Goal: Information Seeking & Learning: Learn about a topic

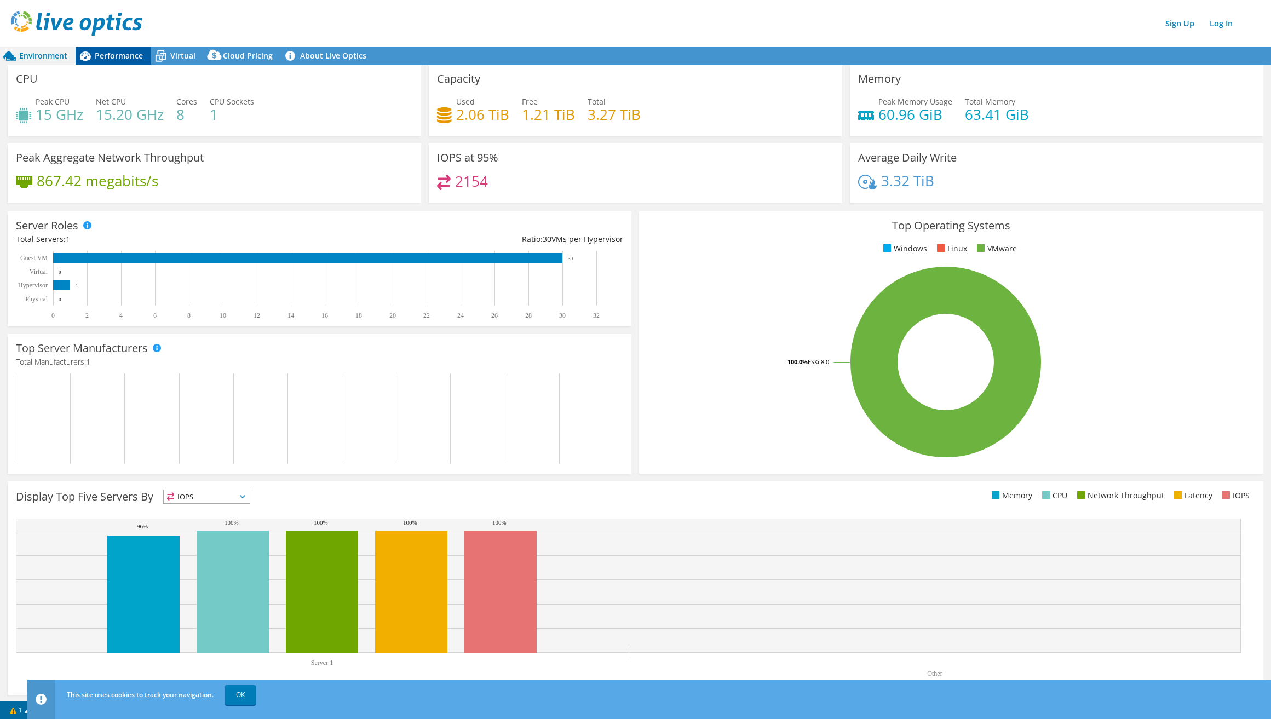
drag, startPoint x: 123, startPoint y: 69, endPoint x: 115, endPoint y: 60, distance: 12.4
click at [119, 66] on div "CPU Peak CPU 15 GHz Net CPU 15.20 GHz Cores 8 CPU Sockets 1" at bounding box center [214, 101] width 413 height 72
click at [115, 60] on span "Performance" at bounding box center [119, 55] width 48 height 10
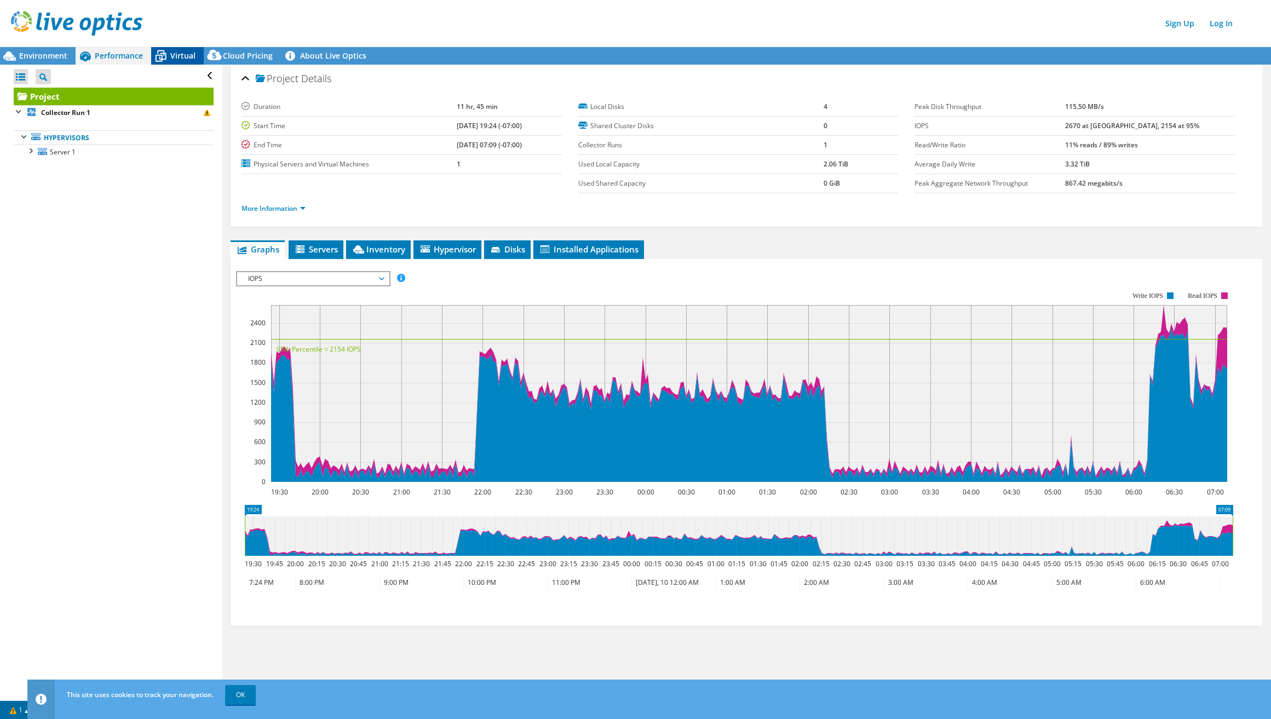
click at [182, 54] on span "Virtual" at bounding box center [182, 55] width 25 height 10
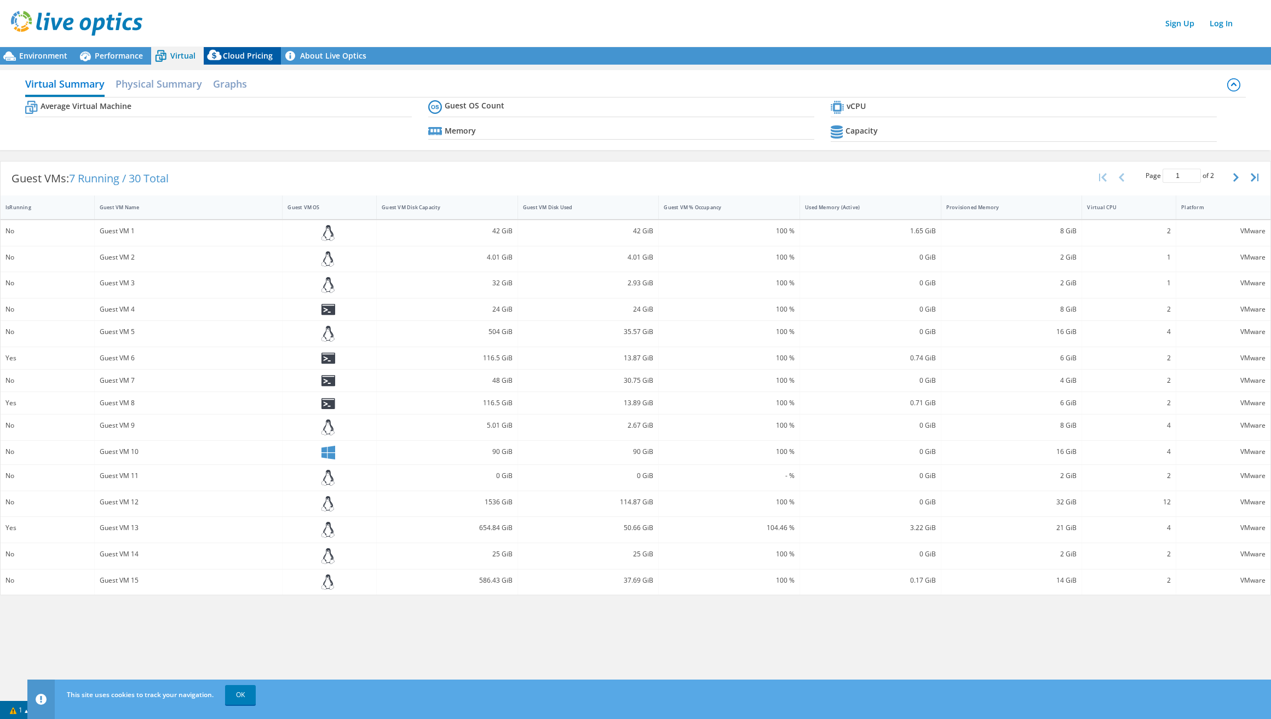
click at [239, 56] on span "Cloud Pricing" at bounding box center [248, 55] width 50 height 10
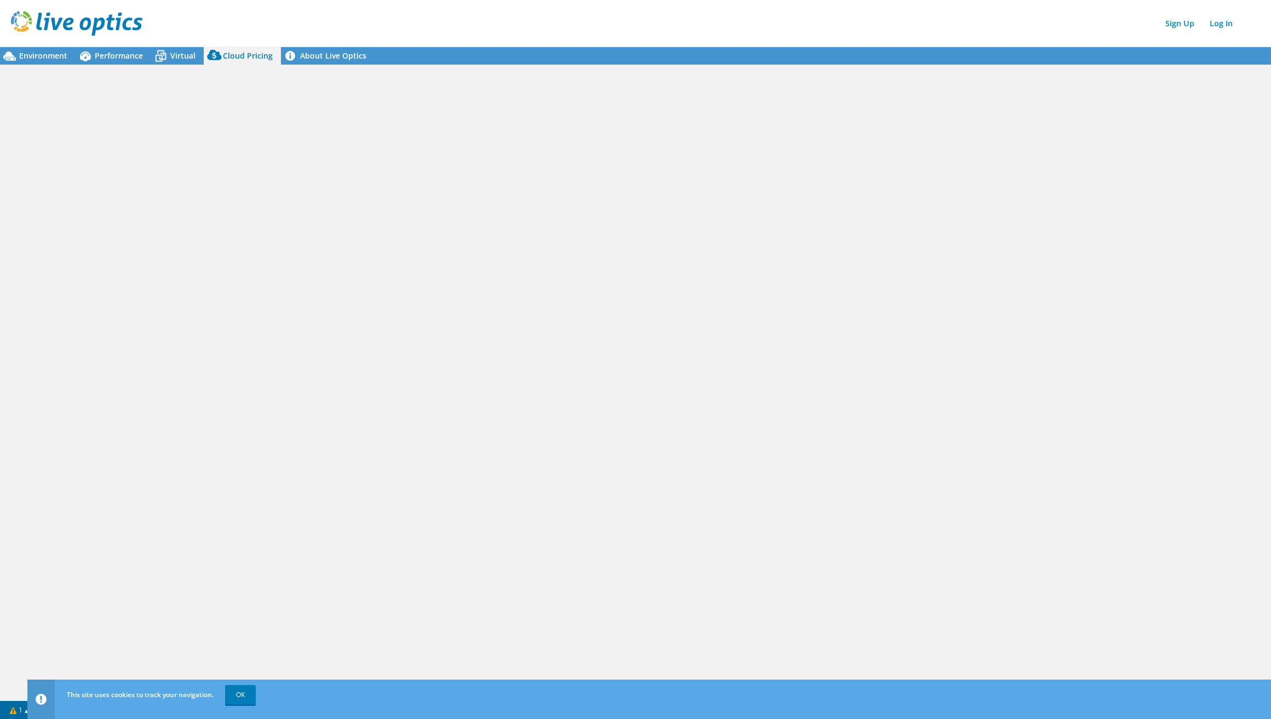
click at [269, 55] on span "Cloud Pricing" at bounding box center [248, 55] width 50 height 10
click at [32, 55] on span "Environment" at bounding box center [43, 55] width 48 height 10
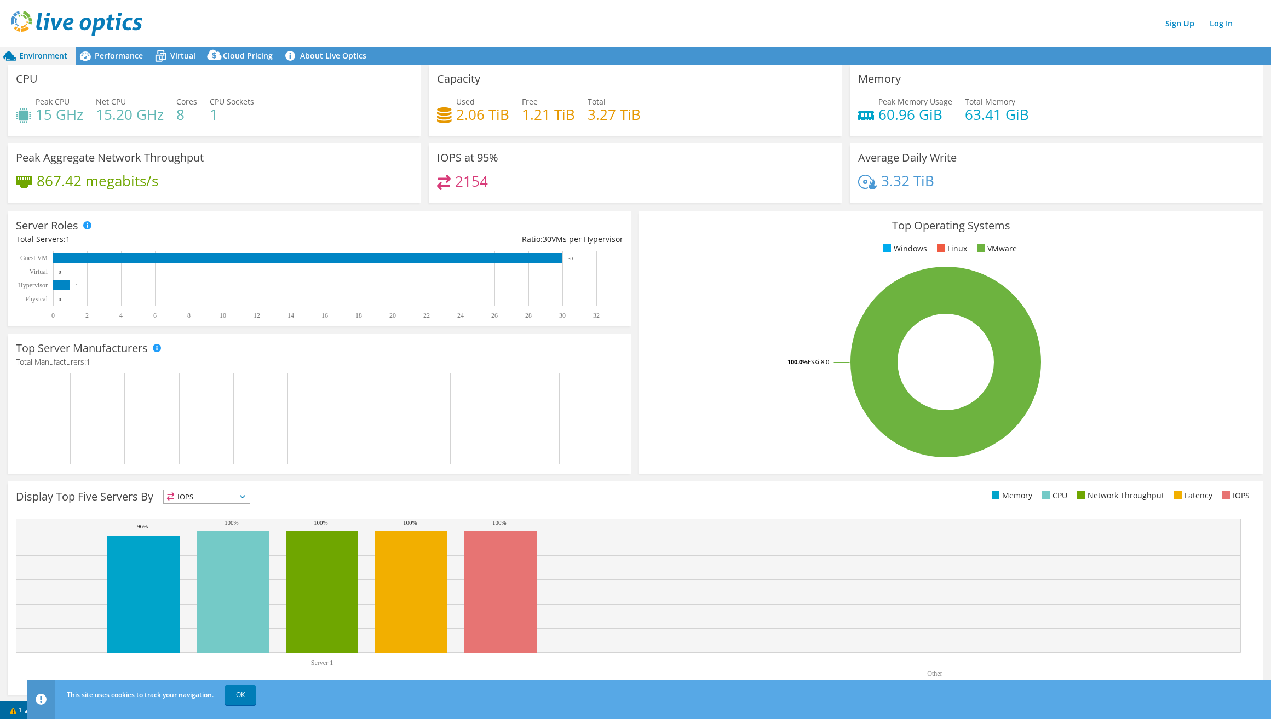
scroll to position [1, 0]
click at [16, 55] on icon at bounding box center [9, 56] width 19 height 19
click at [248, 698] on link "OK" at bounding box center [240, 695] width 31 height 20
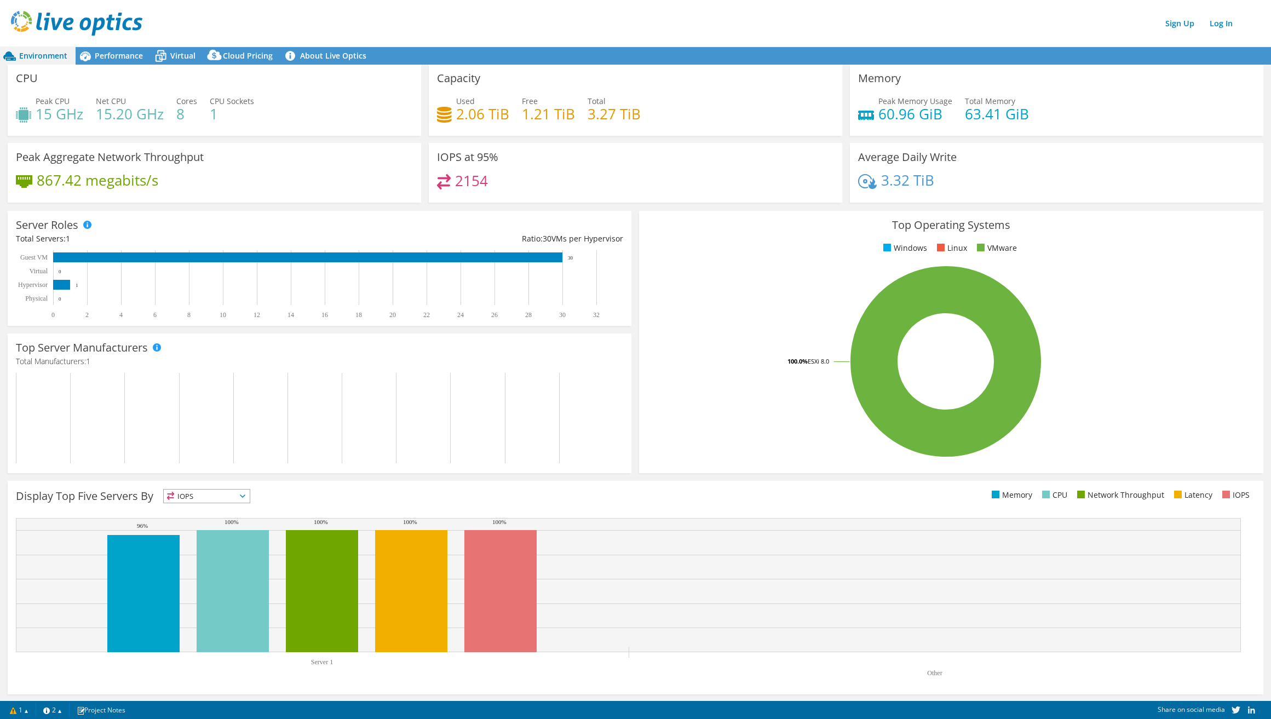
click at [47, 56] on span "Environment" at bounding box center [43, 55] width 48 height 10
click at [111, 55] on span "Performance" at bounding box center [119, 55] width 48 height 10
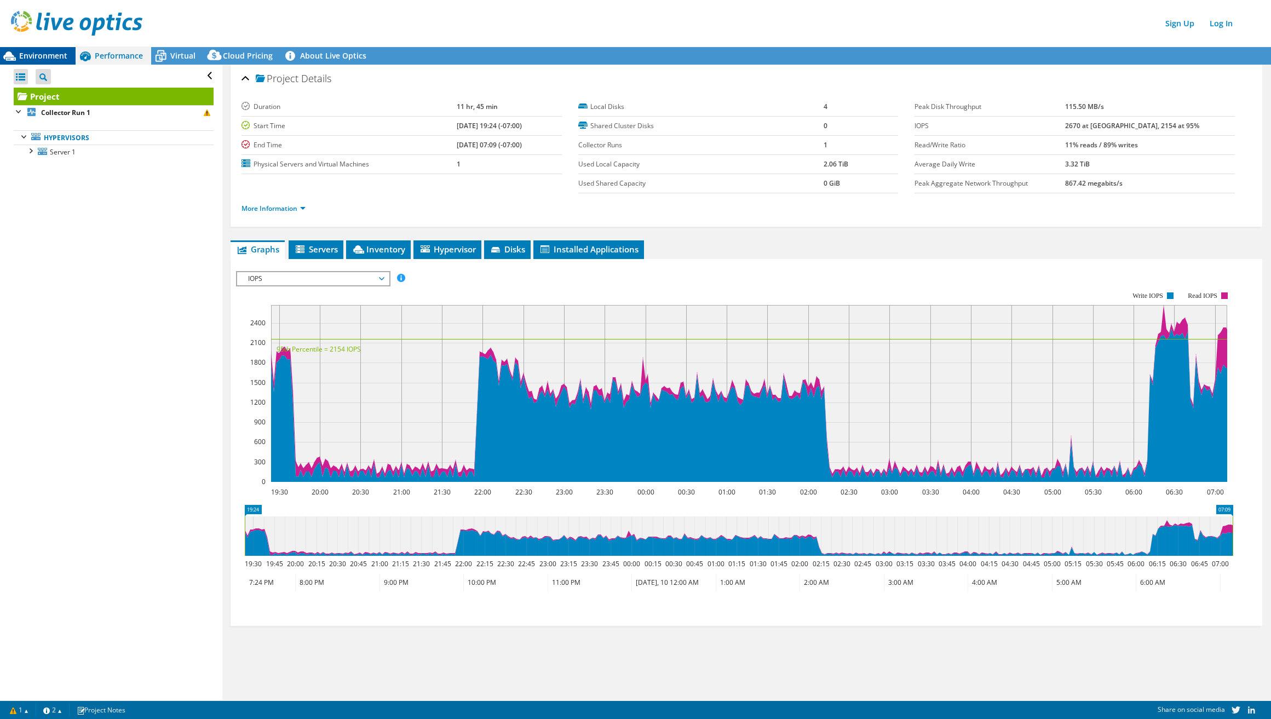
click at [44, 51] on span "Environment" at bounding box center [43, 55] width 48 height 10
